Goal: Task Accomplishment & Management: Manage account settings

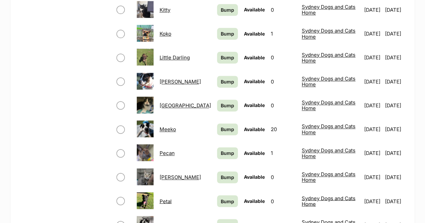
click at [167, 150] on link "Pecan" at bounding box center [166, 153] width 15 height 6
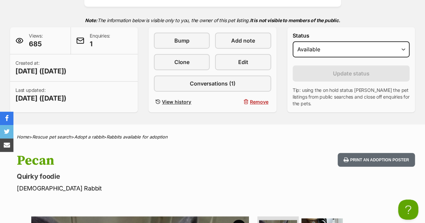
scroll to position [153, 0]
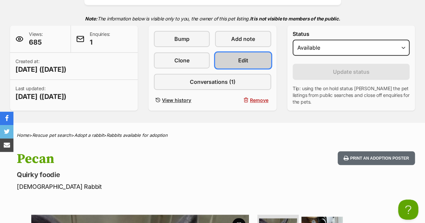
click at [242, 56] on span "Edit" at bounding box center [243, 60] width 10 height 8
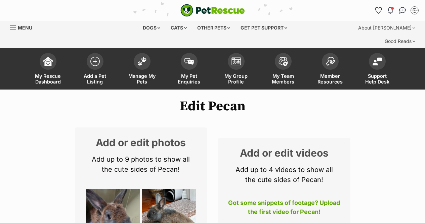
select select
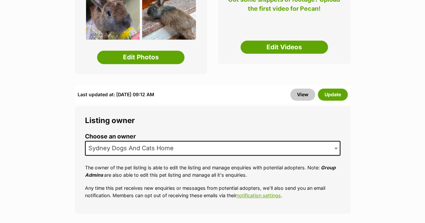
click at [245, 164] on p "The owner of the pet listing is able to edit the listing and manage enquiries w…" at bounding box center [212, 171] width 255 height 14
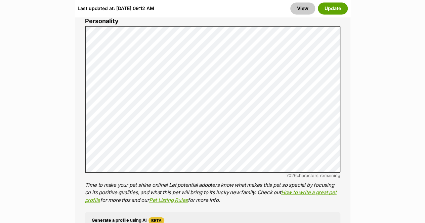
scroll to position [571, 0]
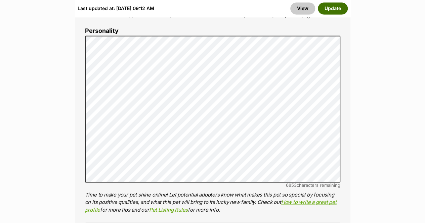
click at [338, 9] on button "Update" at bounding box center [333, 8] width 30 height 12
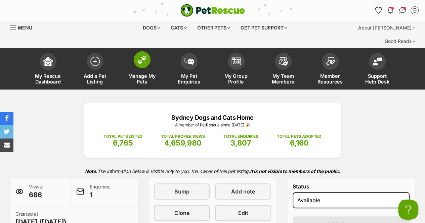
click at [144, 55] on img at bounding box center [141, 59] width 9 height 9
